Goal: Task Accomplishment & Management: Use online tool/utility

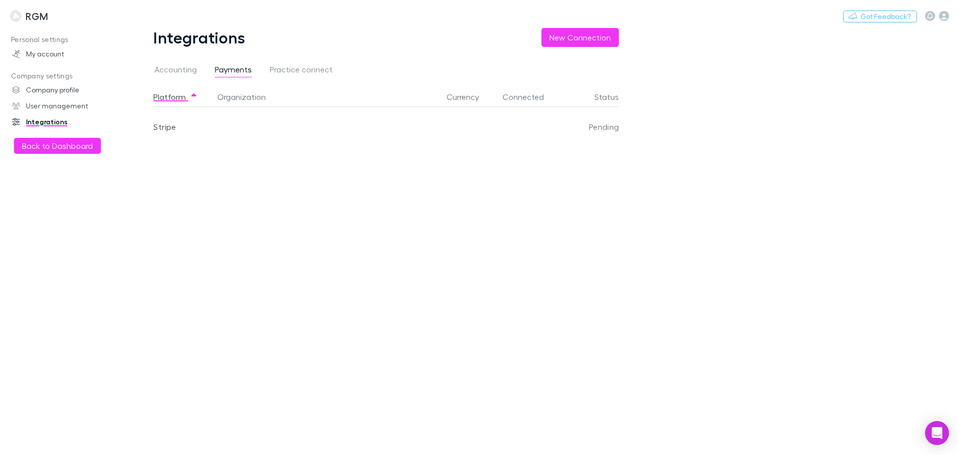
click at [21, 146] on button "Back to Dashboard" at bounding box center [57, 146] width 87 height 16
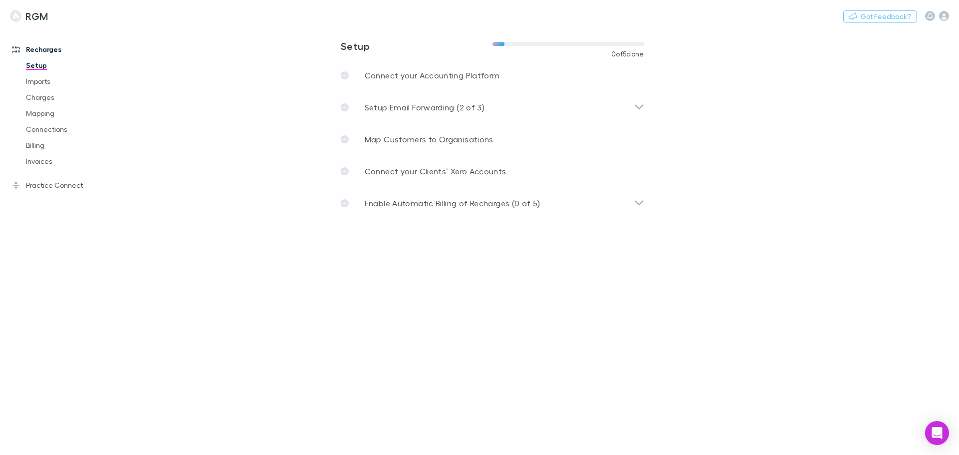
click at [396, 72] on p "Connect your Accounting Platform" at bounding box center [432, 75] width 135 height 12
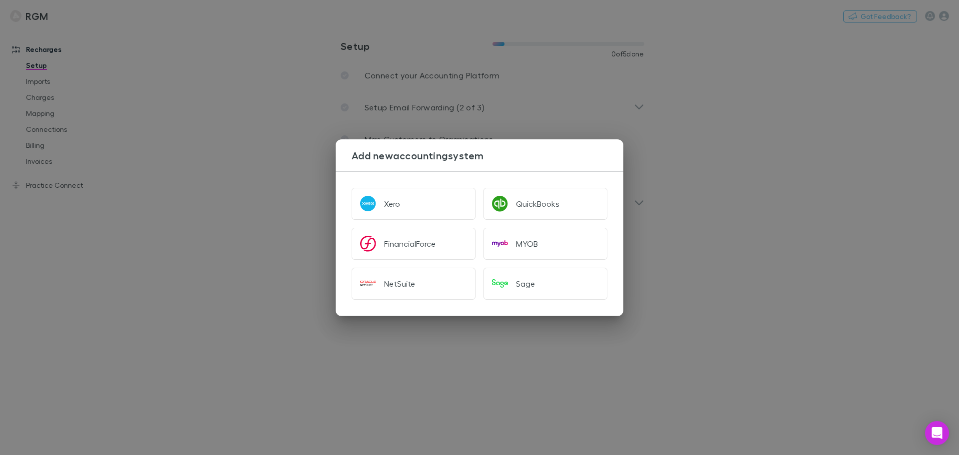
click at [389, 199] on div "Xero" at bounding box center [392, 204] width 16 height 10
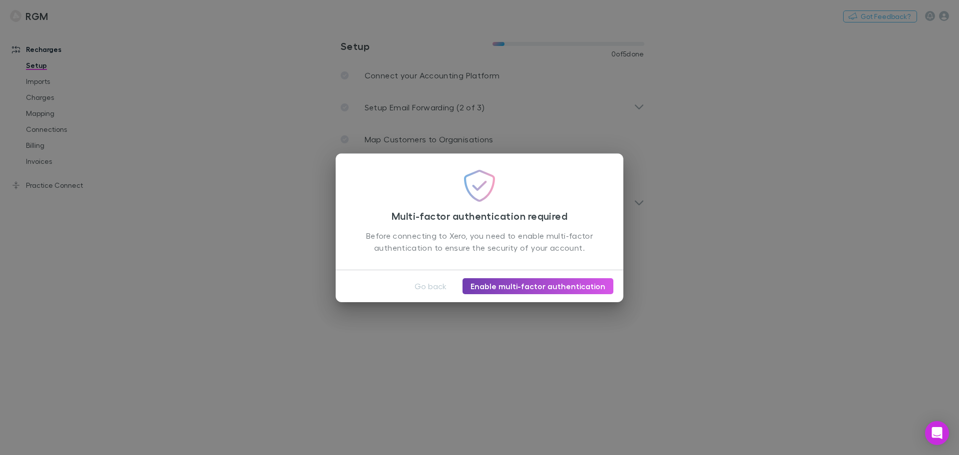
click at [543, 284] on link "Enable multi-factor authentication" at bounding box center [538, 286] width 151 height 16
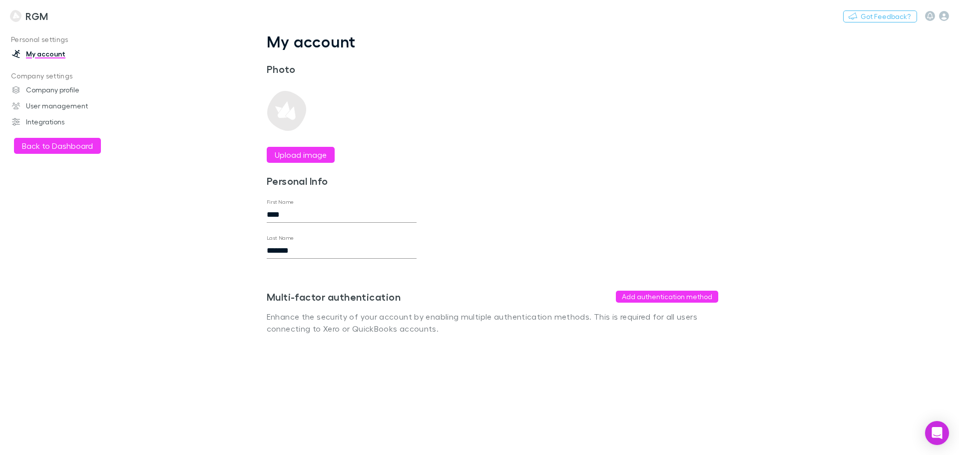
click at [649, 294] on button "Add authentication method" at bounding box center [667, 297] width 102 height 12
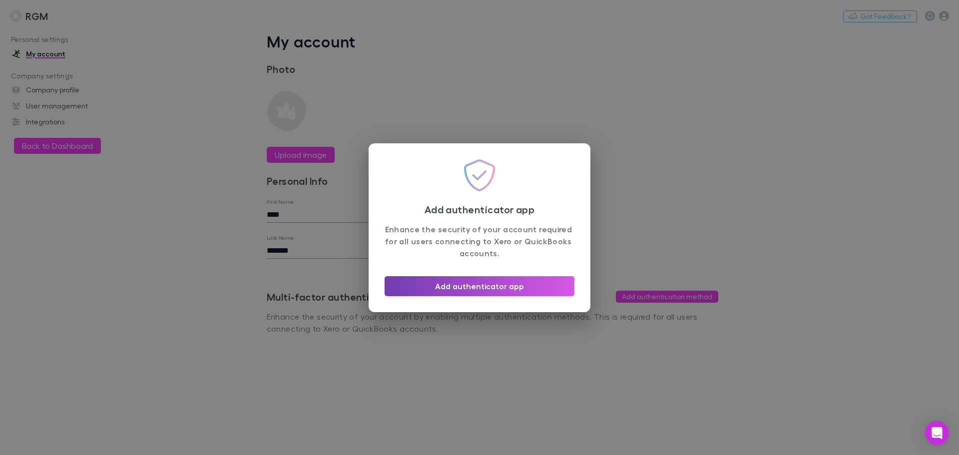
click at [503, 287] on button "Add authenticator app" at bounding box center [480, 286] width 190 height 20
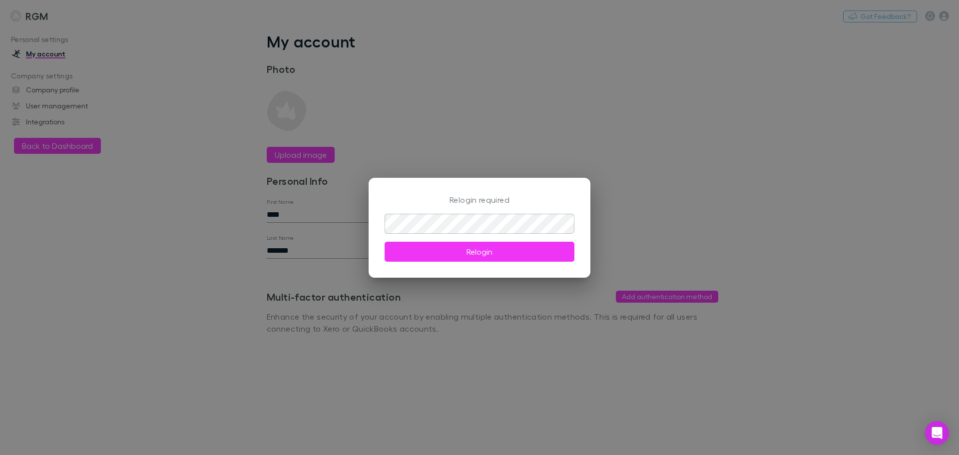
click at [460, 250] on button "Relogin" at bounding box center [480, 252] width 190 height 20
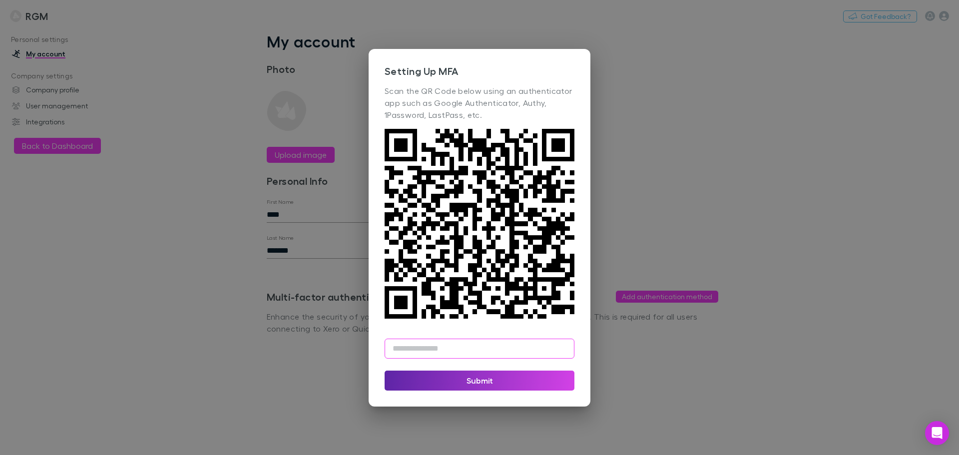
click at [450, 340] on input "text" at bounding box center [480, 349] width 190 height 20
type input "******"
click at [490, 376] on button "Submit" at bounding box center [480, 381] width 190 height 20
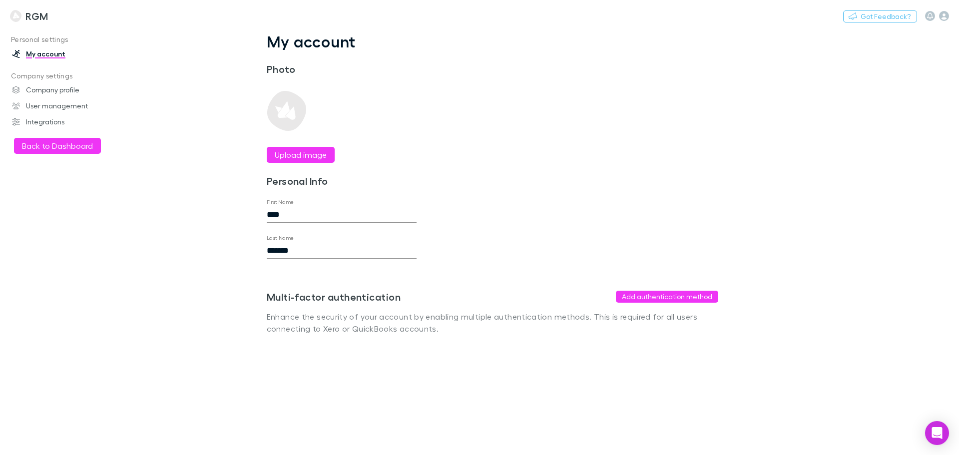
click at [66, 150] on button "Back to Dashboard" at bounding box center [57, 146] width 87 height 16
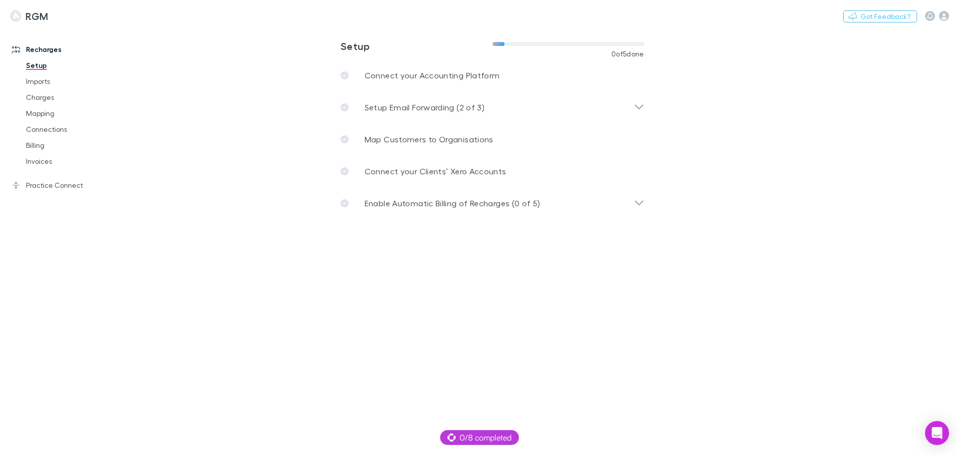
click at [437, 76] on p "Connect your Accounting Platform" at bounding box center [432, 75] width 135 height 12
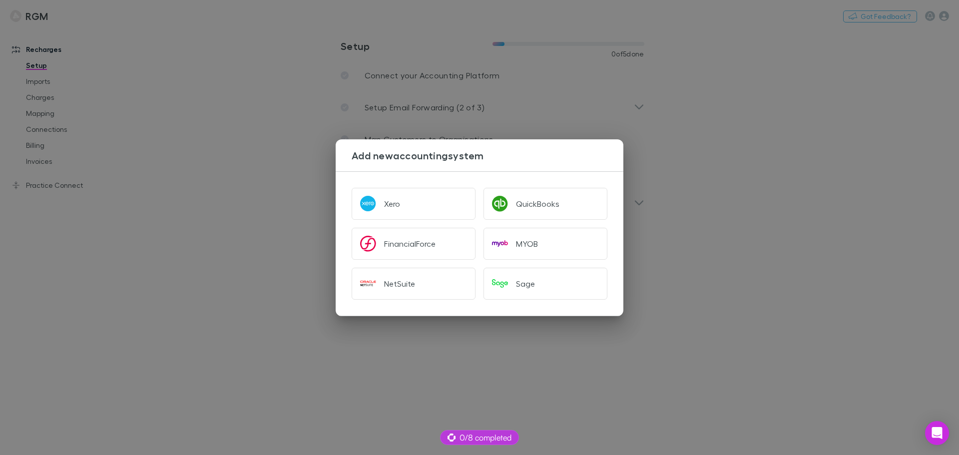
click at [392, 207] on div "Xero" at bounding box center [392, 204] width 16 height 10
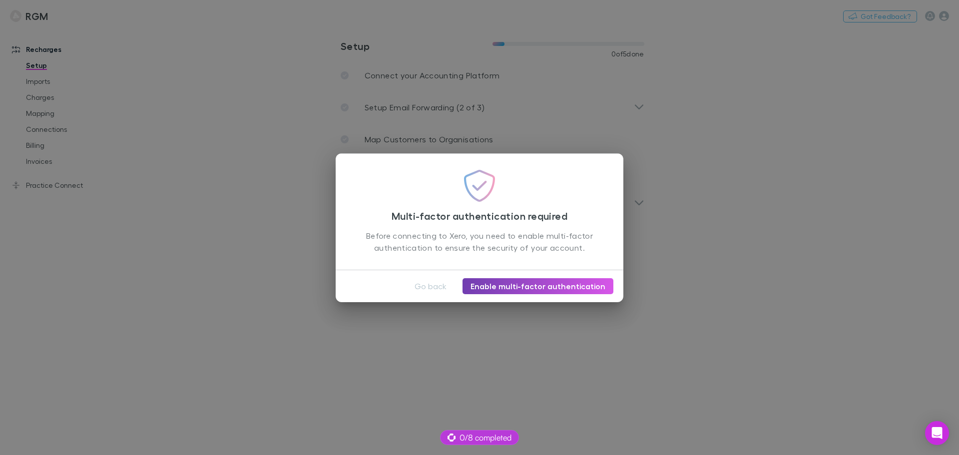
click at [525, 285] on link "Enable multi-factor authentication" at bounding box center [538, 286] width 151 height 16
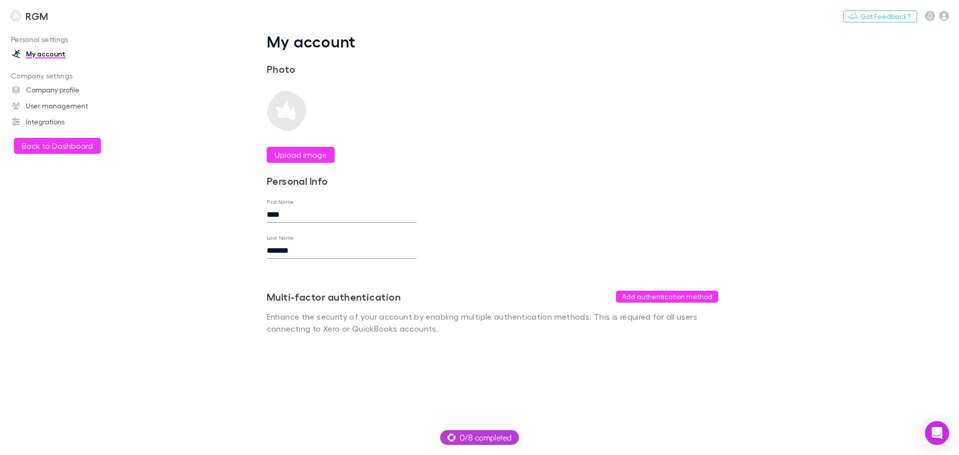
click at [656, 293] on button "Add authentication method" at bounding box center [667, 297] width 102 height 12
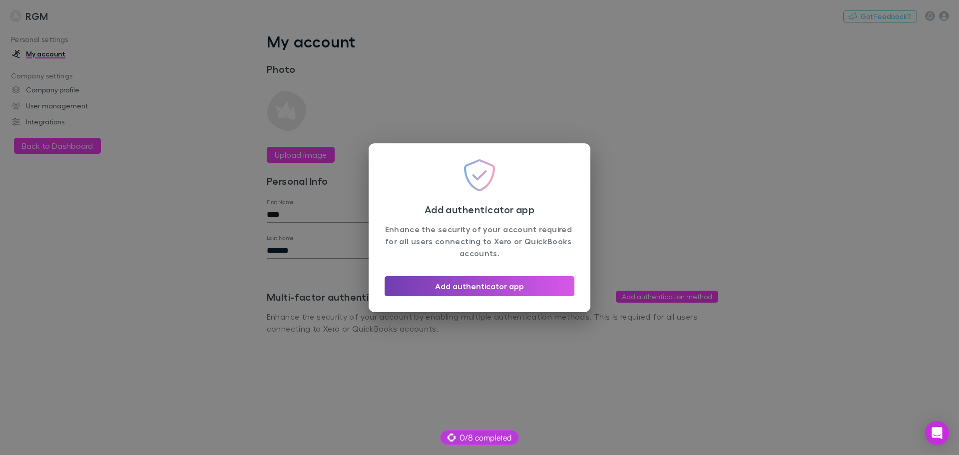
click at [495, 286] on button "Add authenticator app" at bounding box center [480, 286] width 190 height 20
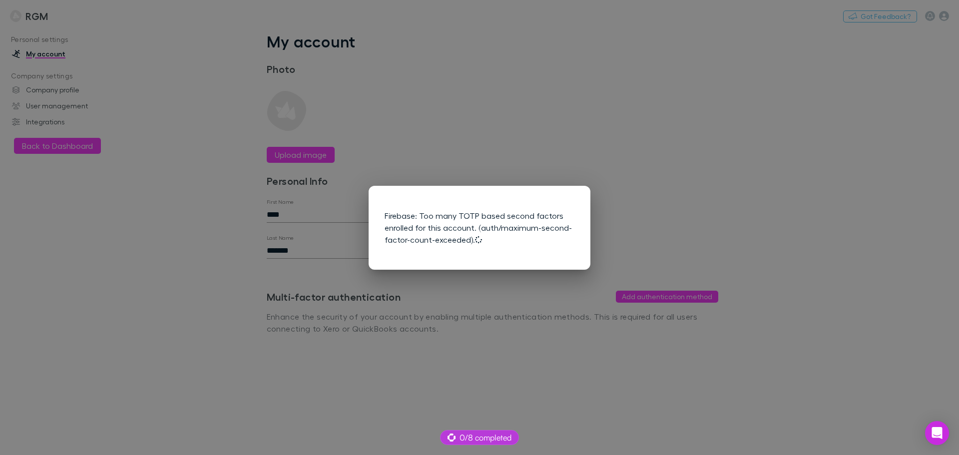
click at [469, 325] on div "Firebase: Too many TOTP based second factors enrolled for this account. (auth/m…" at bounding box center [479, 227] width 959 height 455
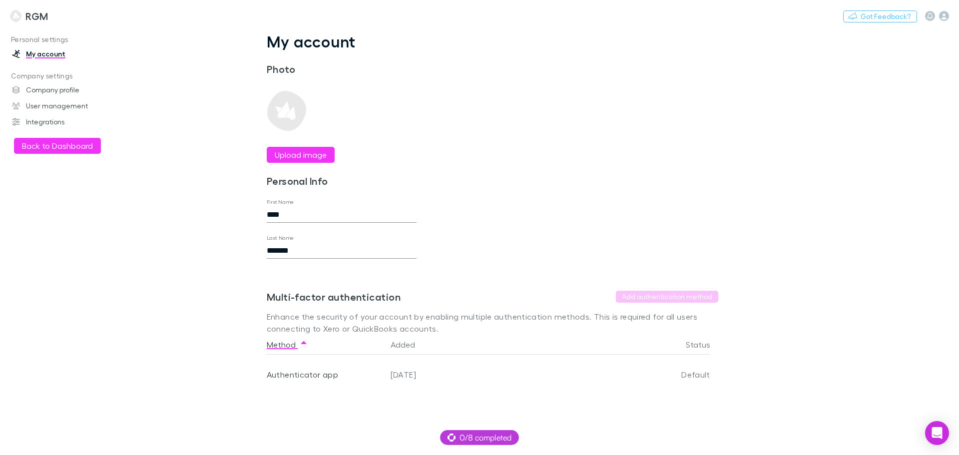
click at [61, 136] on div "Personal settings My account Company settings Company profile User management I…" at bounding box center [68, 238] width 137 height 415
click at [59, 144] on button "Back to Dashboard" at bounding box center [57, 146] width 87 height 16
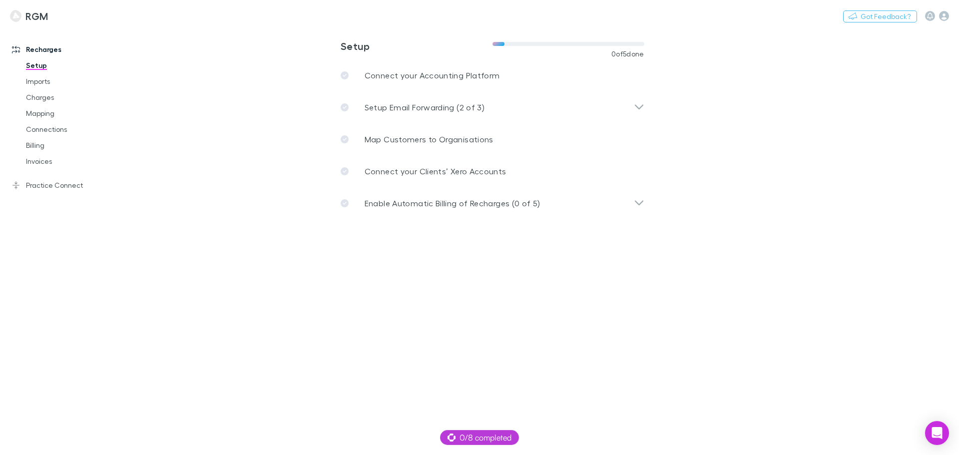
drag, startPoint x: 400, startPoint y: 77, endPoint x: 412, endPoint y: 76, distance: 12.0
click at [400, 77] on p "Connect your Accounting Platform" at bounding box center [432, 75] width 135 height 12
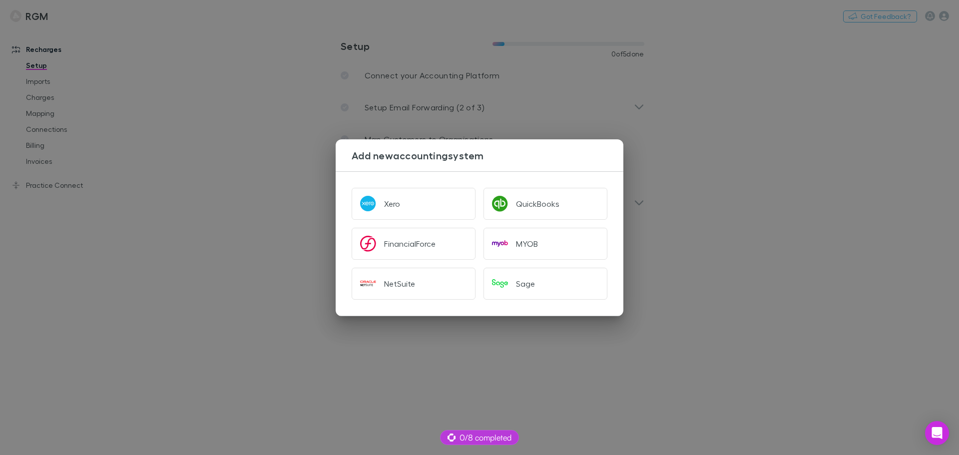
click at [392, 209] on button "Xero" at bounding box center [414, 204] width 124 height 32
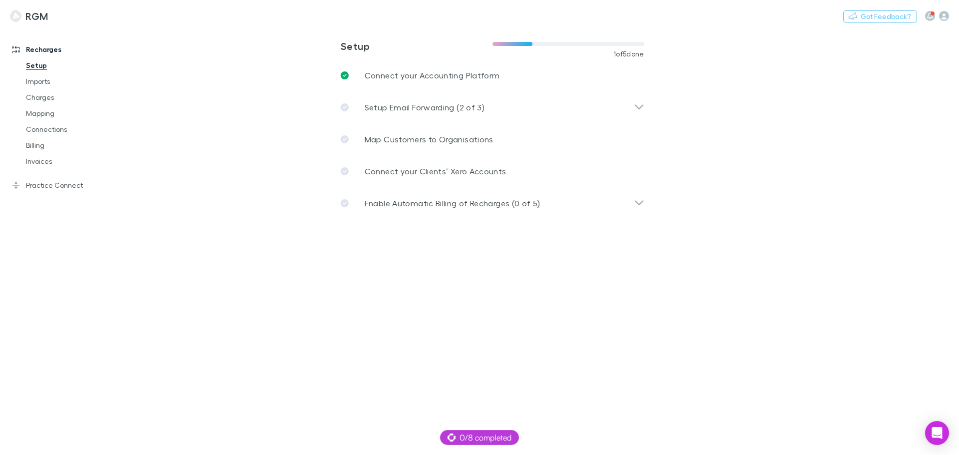
click at [489, 106] on div "Setup Email Forwarding (2 of 3)" at bounding box center [487, 107] width 293 height 12
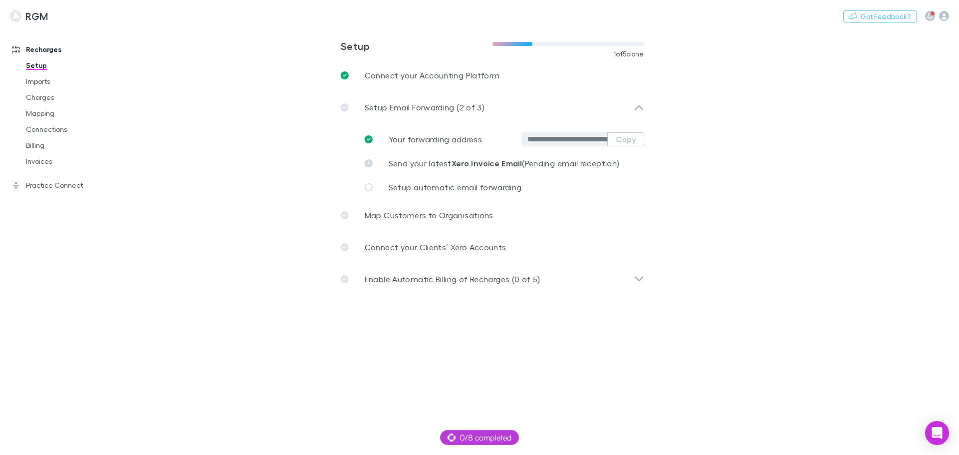
click at [46, 130] on link "Connections" at bounding box center [75, 129] width 119 height 16
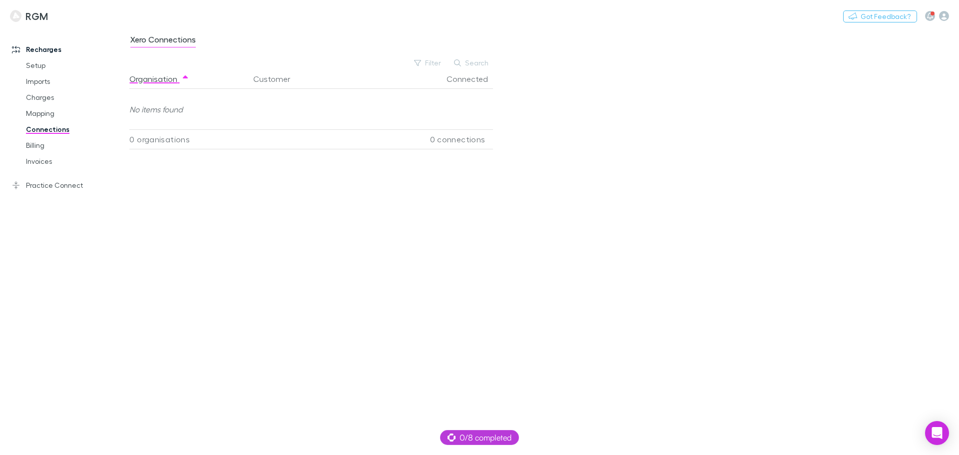
click at [945, 16] on icon "button" at bounding box center [944, 16] width 10 height 10
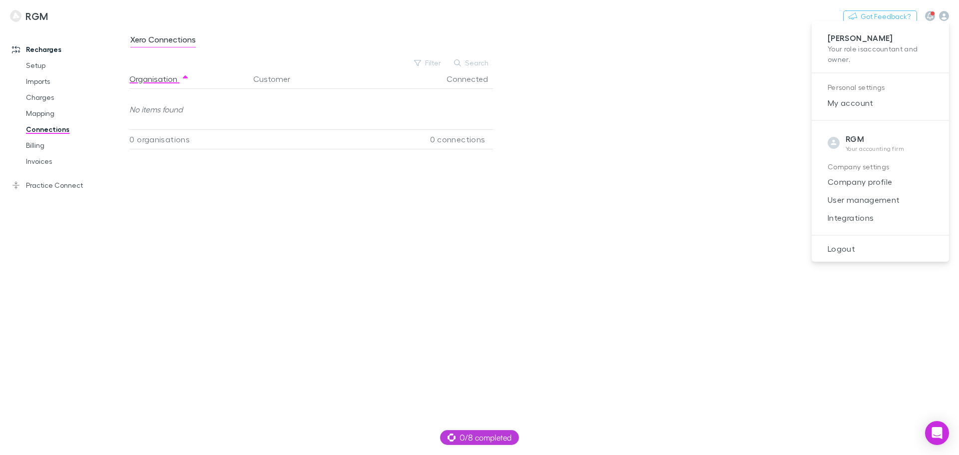
click at [850, 213] on span "Integrations" at bounding box center [880, 218] width 121 height 12
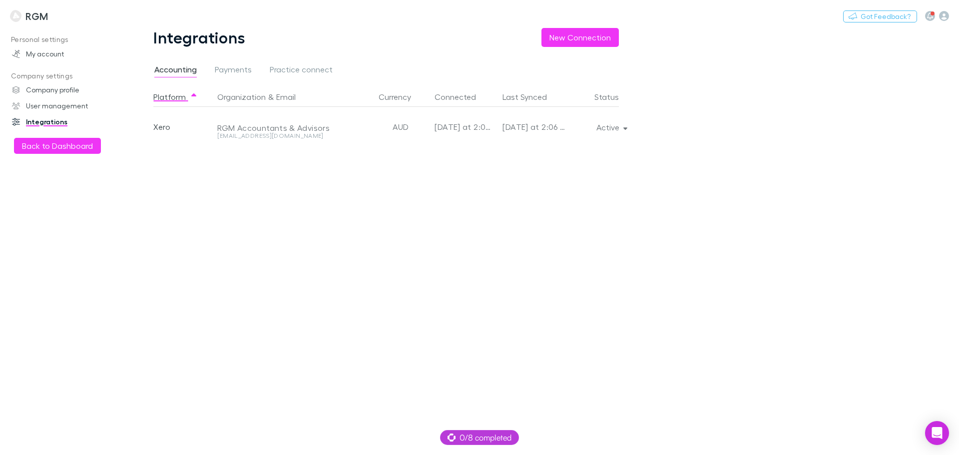
click at [230, 69] on span "Payments" at bounding box center [233, 70] width 37 height 13
click at [75, 283] on div "Personal settings My account Company settings Company profile User management I…" at bounding box center [68, 238] width 137 height 415
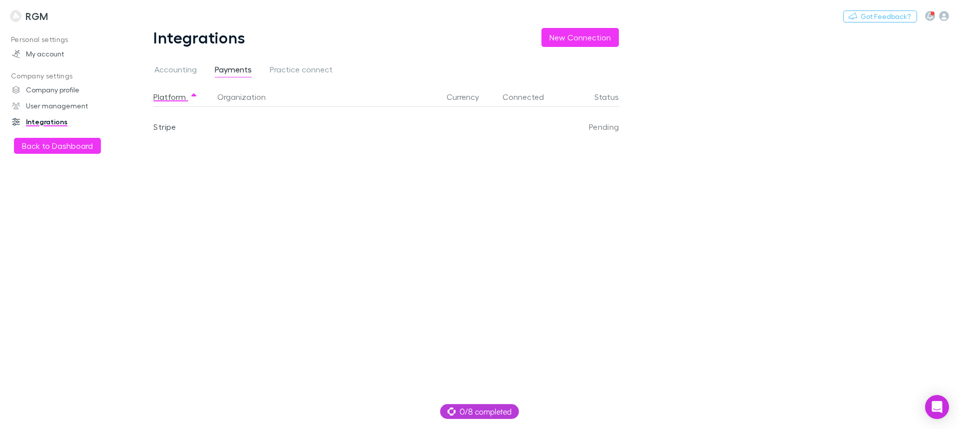
click at [40, 14] on h3 "RGM" at bounding box center [36, 16] width 22 height 12
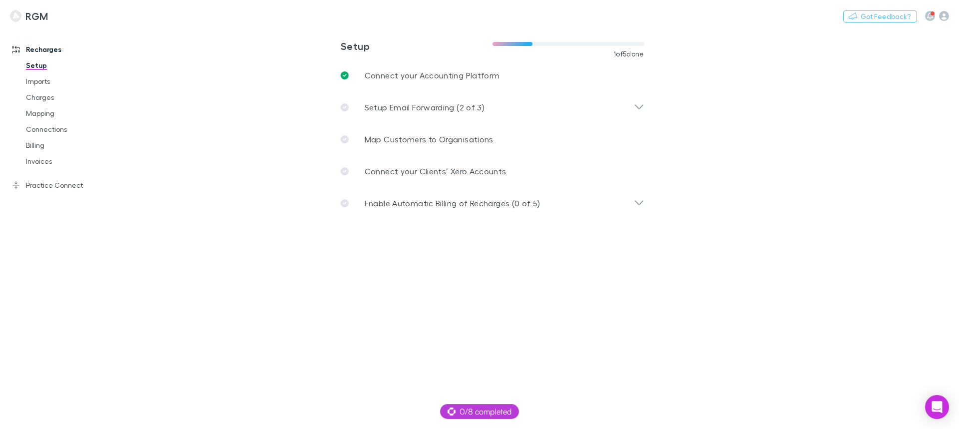
click at [63, 187] on link "Practice Connect" at bounding box center [68, 185] width 133 height 16
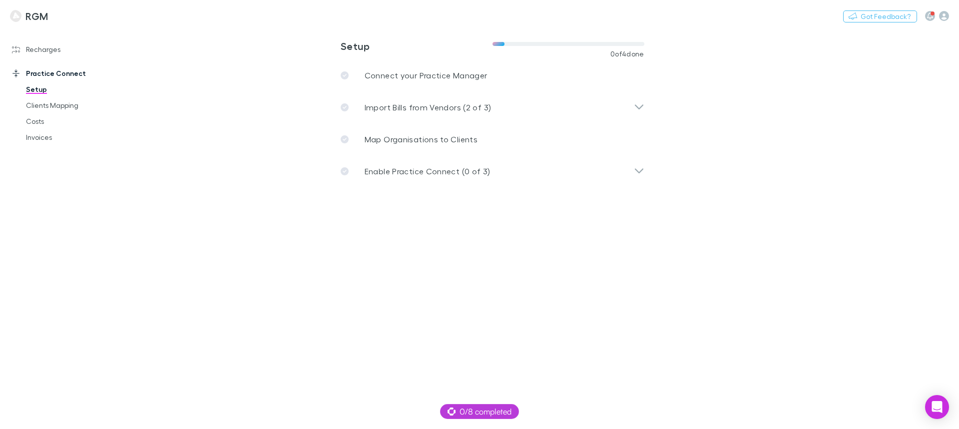
click at [438, 71] on p "Connect your Practice Manager" at bounding box center [426, 75] width 123 height 12
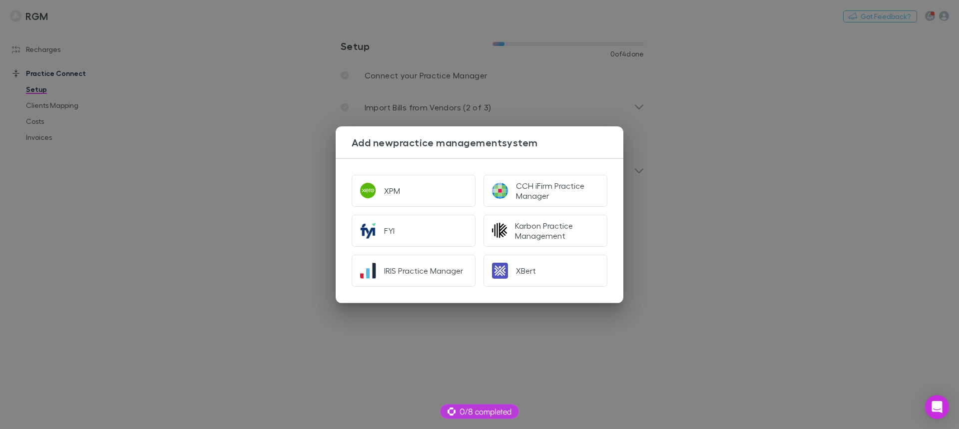
click at [411, 188] on button "XPM" at bounding box center [414, 191] width 124 height 32
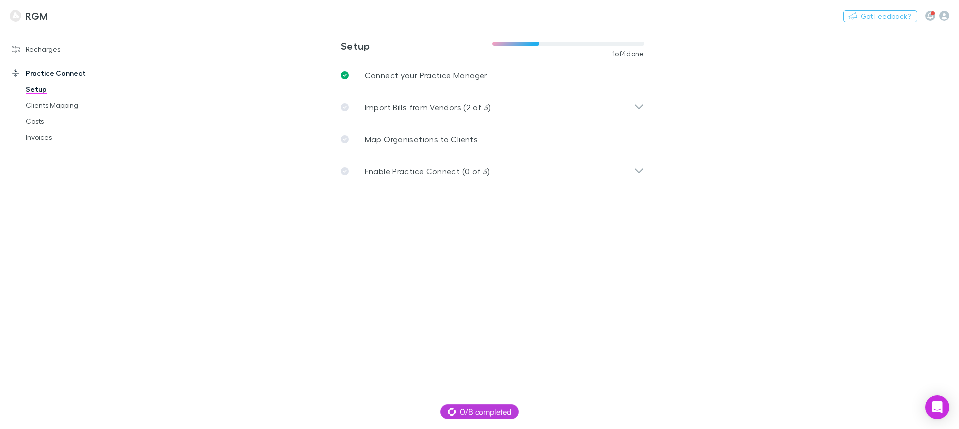
click at [45, 103] on link "Clients Mapping" at bounding box center [75, 105] width 119 height 16
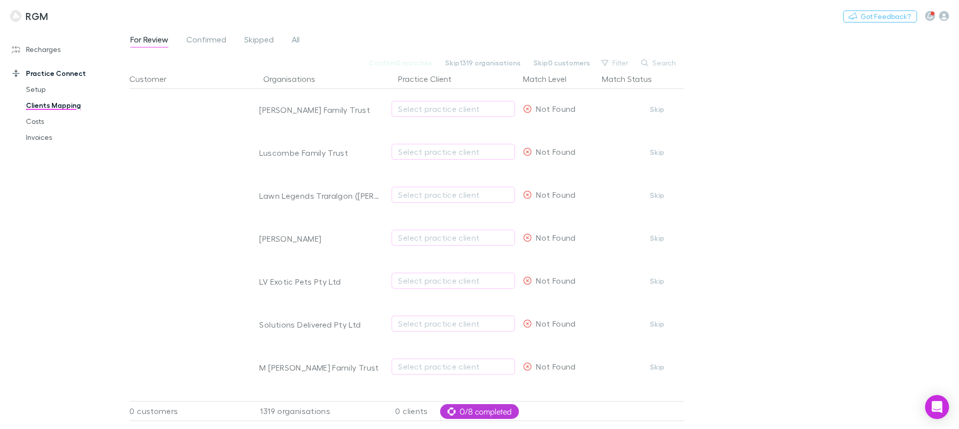
click at [51, 50] on link "Recharges" at bounding box center [68, 49] width 133 height 16
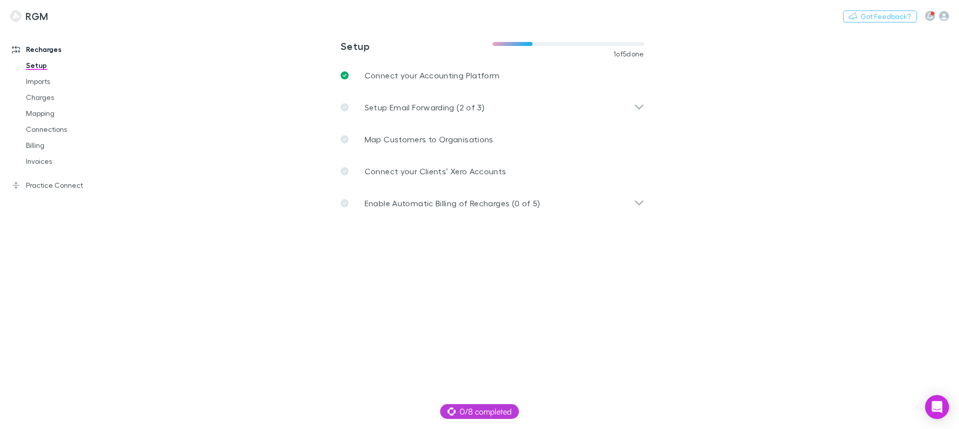
drag, startPoint x: 38, startPoint y: 115, endPoint x: 87, endPoint y: 117, distance: 49.0
click at [38, 115] on link "Mapping" at bounding box center [75, 113] width 119 height 16
